Goal: Register for event/course

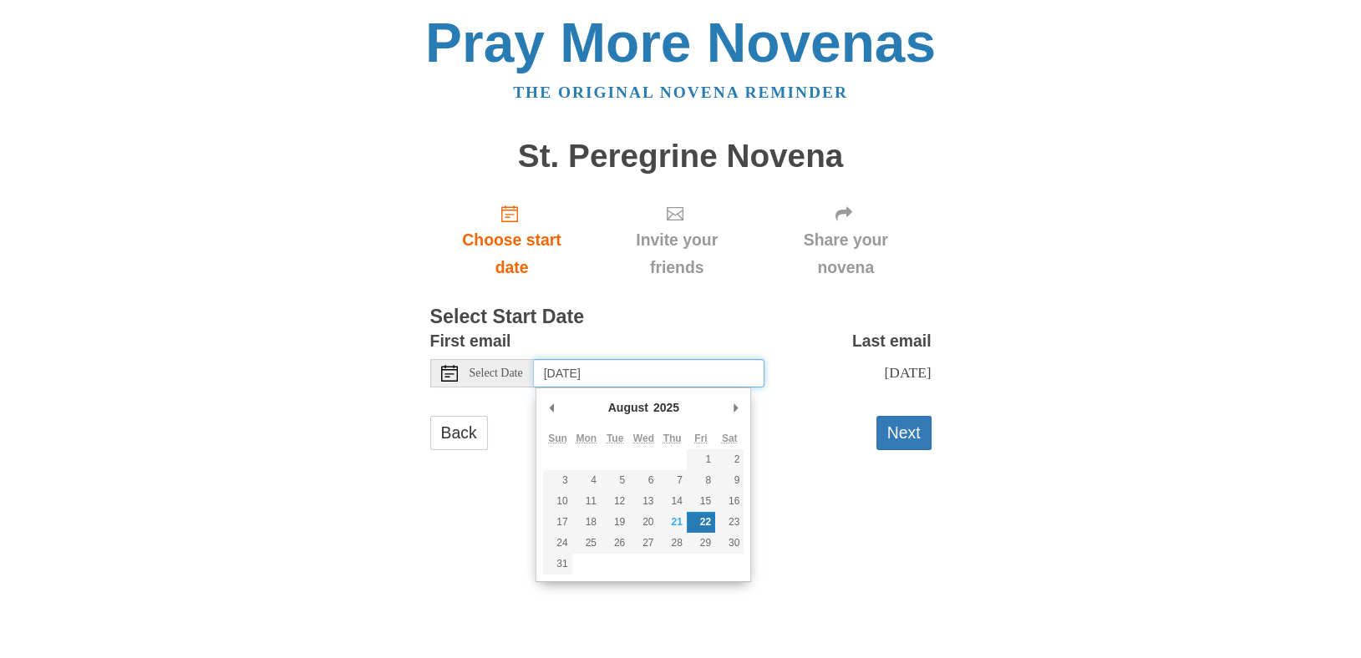
click at [689, 373] on input "Friday, August 22nd" at bounding box center [649, 373] width 231 height 28
type input "Thursday, August 21st"
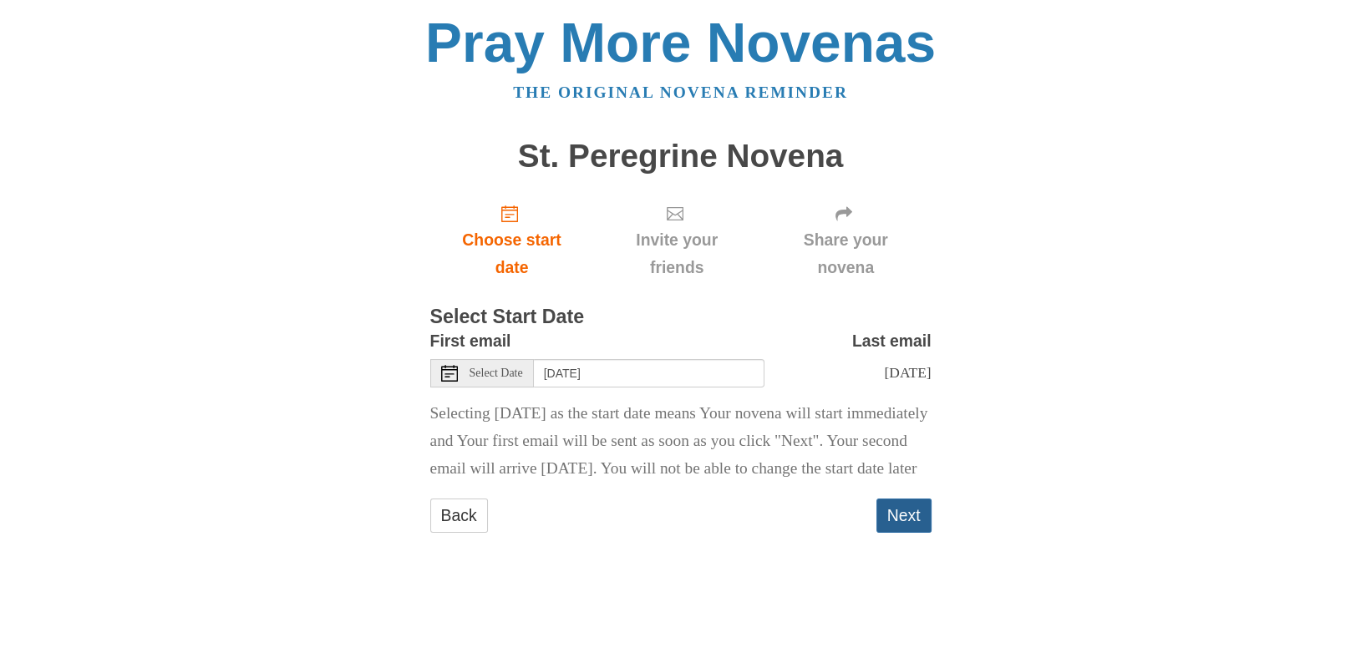
click at [901, 533] on button "Next" at bounding box center [903, 516] width 55 height 34
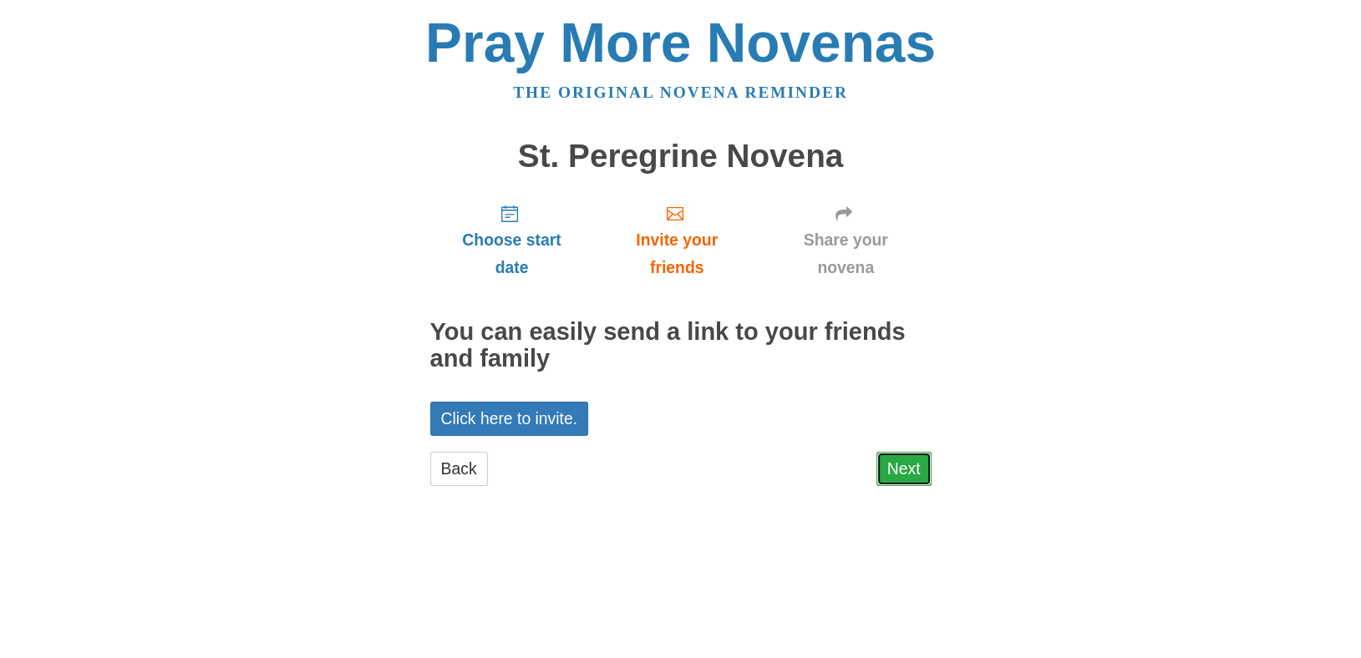
click at [906, 468] on link "Next" at bounding box center [903, 469] width 55 height 34
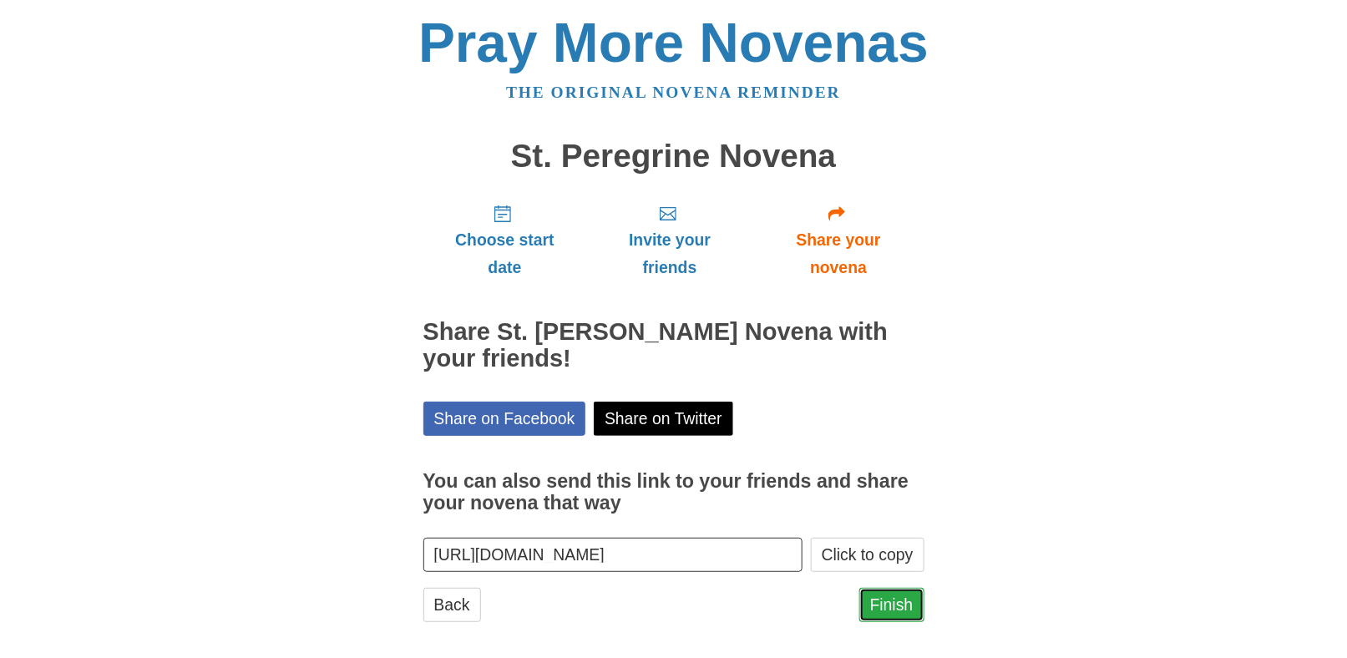
click at [888, 599] on link "Finish" at bounding box center [892, 605] width 65 height 34
